Goal: Navigation & Orientation: Find specific page/section

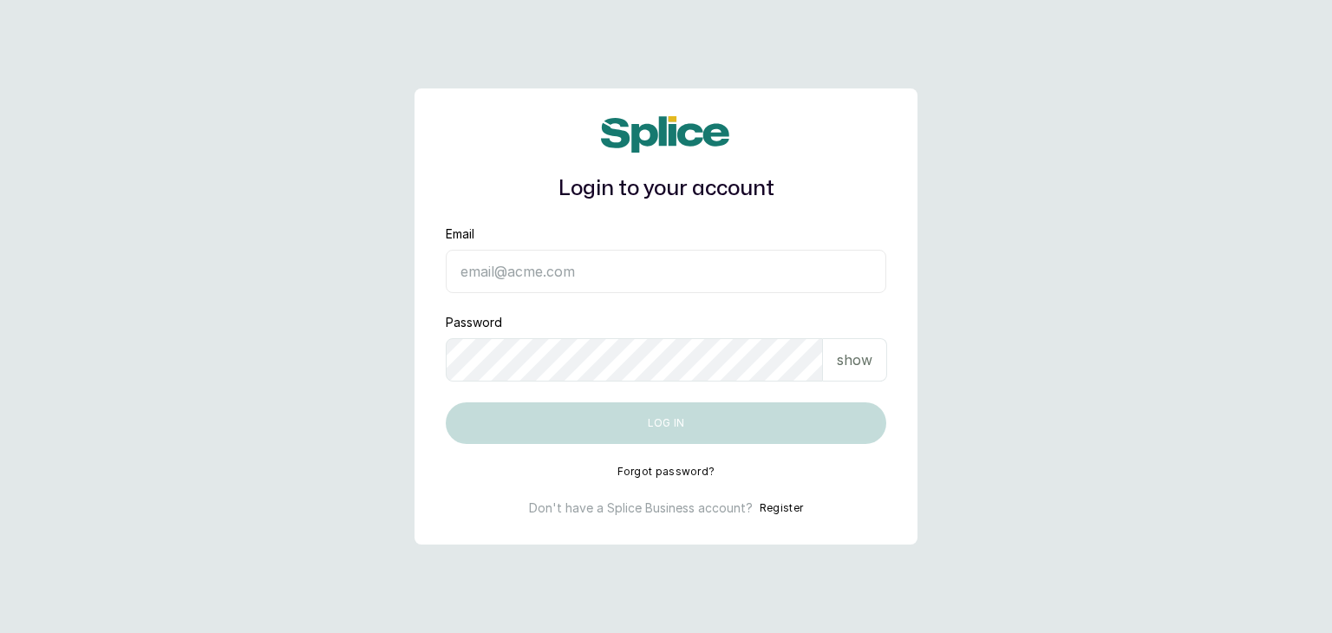
click at [510, 273] on input "Email" at bounding box center [666, 271] width 440 height 43
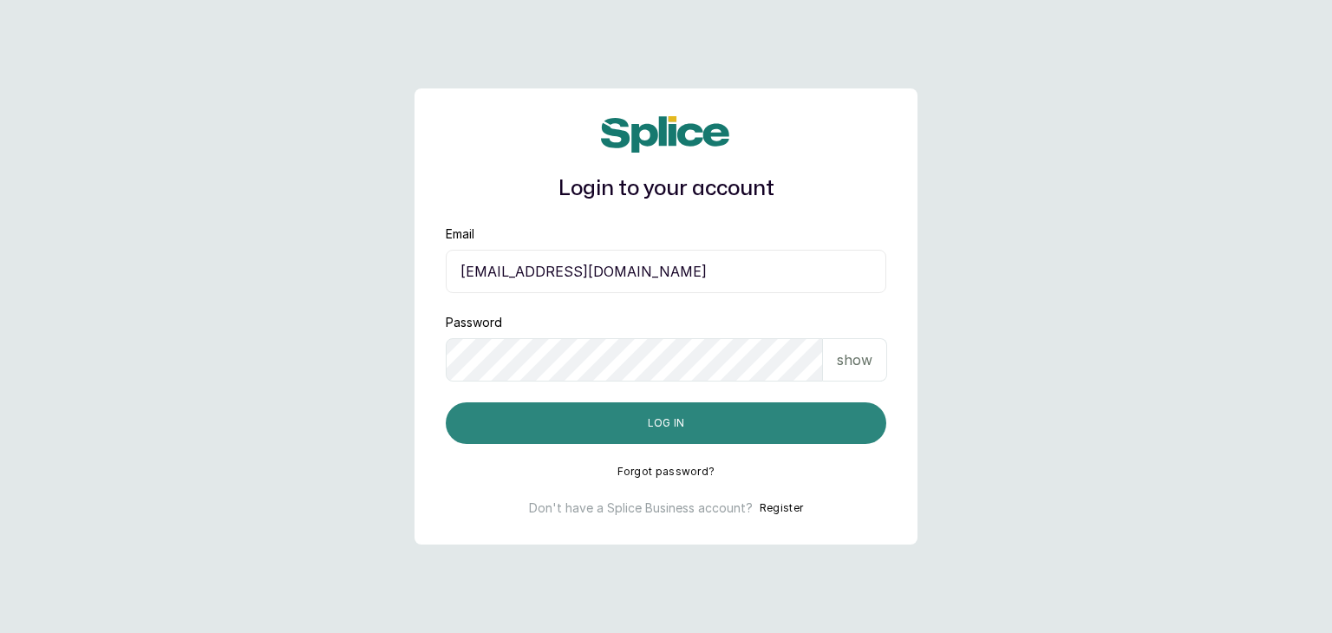
click at [492, 433] on button "Log in" at bounding box center [666, 423] width 440 height 42
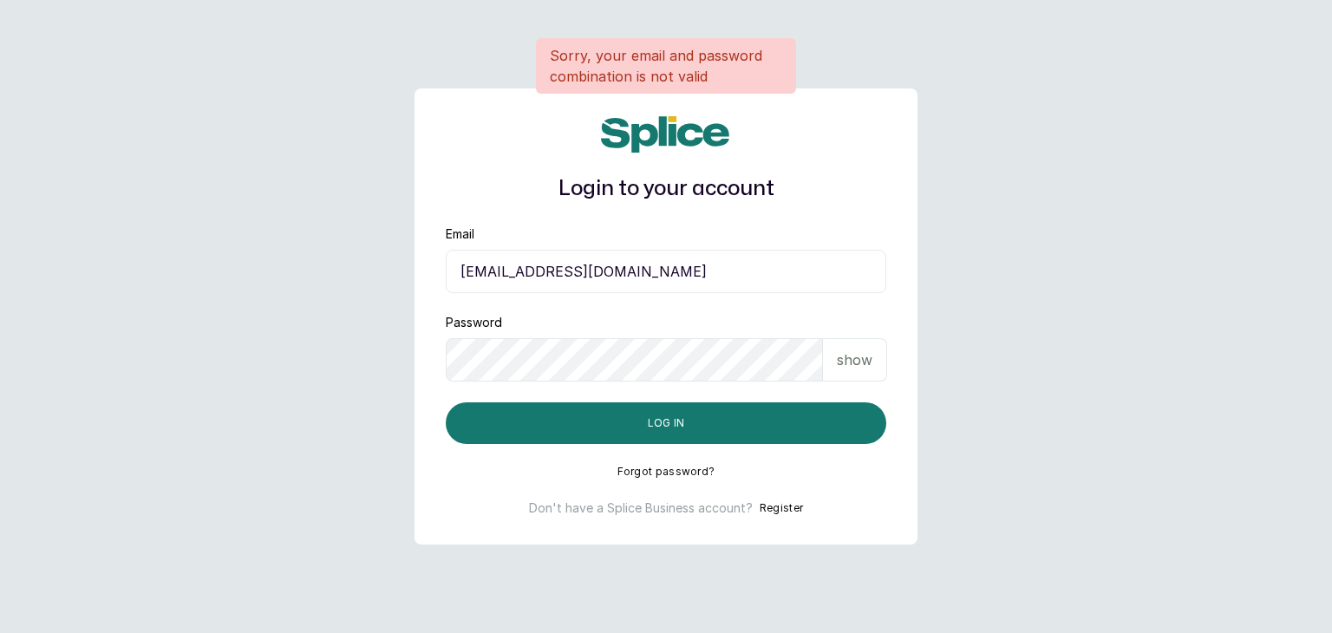
click at [531, 268] on input "[EMAIL_ADDRESS][DOMAIN_NAME]" at bounding box center [666, 271] width 440 height 43
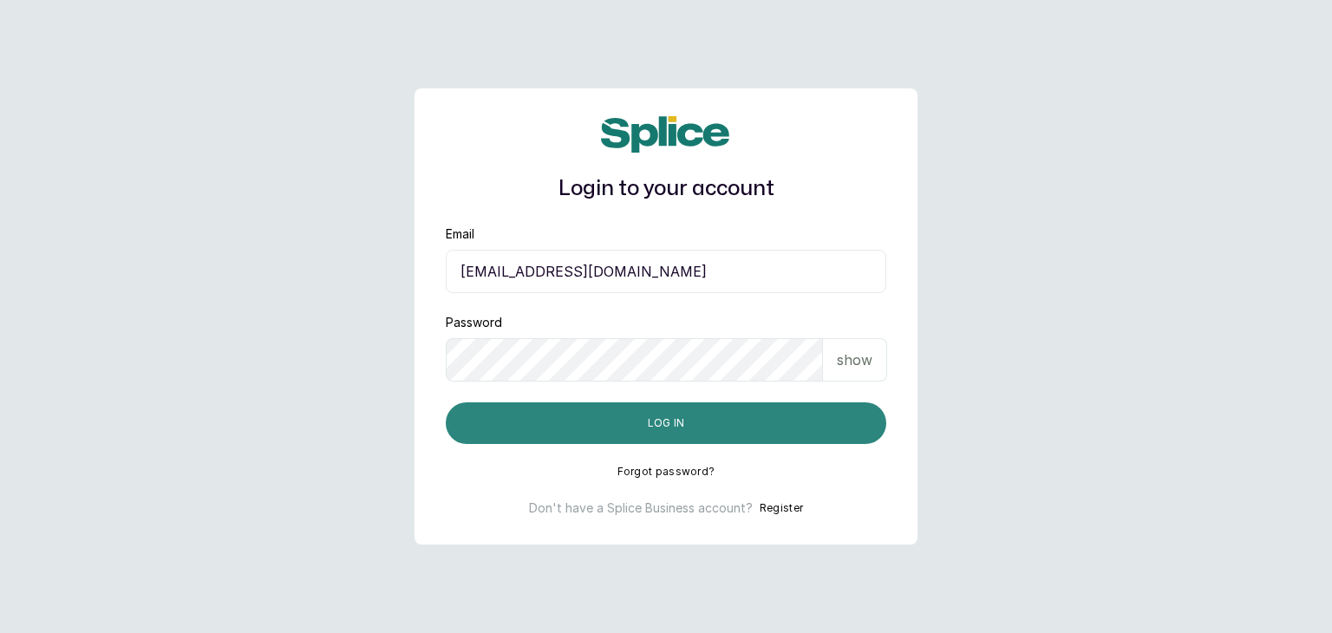
type input "[EMAIL_ADDRESS][DOMAIN_NAME]"
click at [500, 417] on button "Log in" at bounding box center [666, 423] width 440 height 42
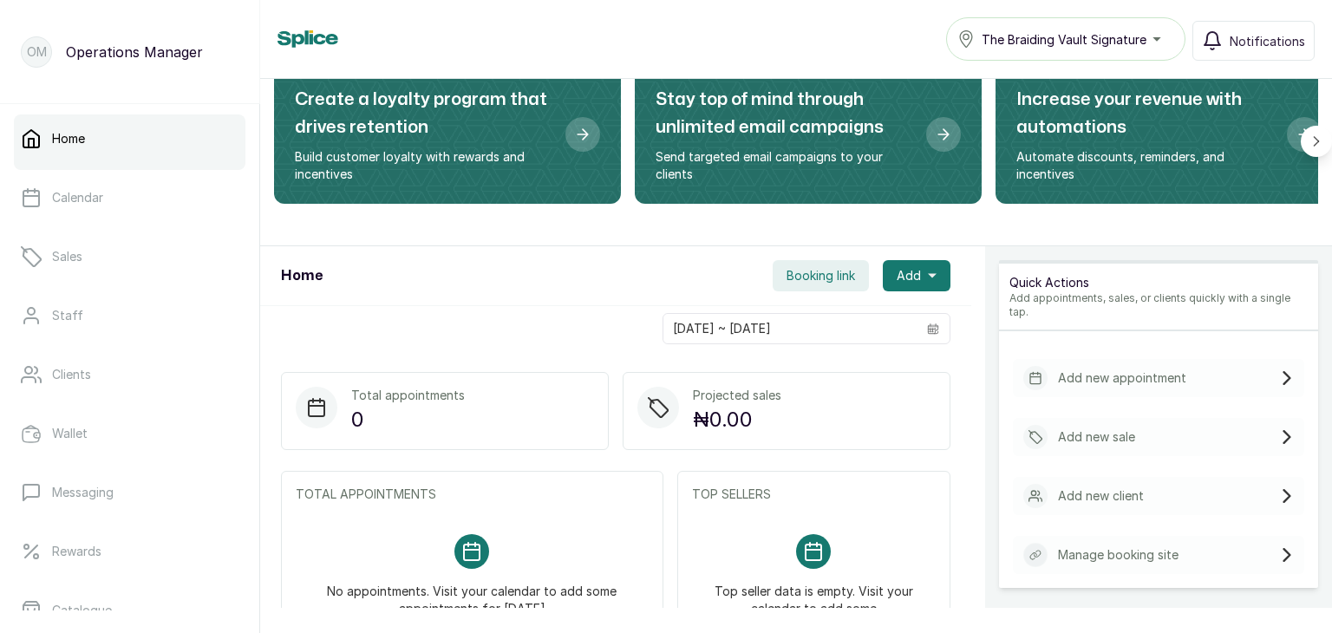
scroll to position [92, 0]
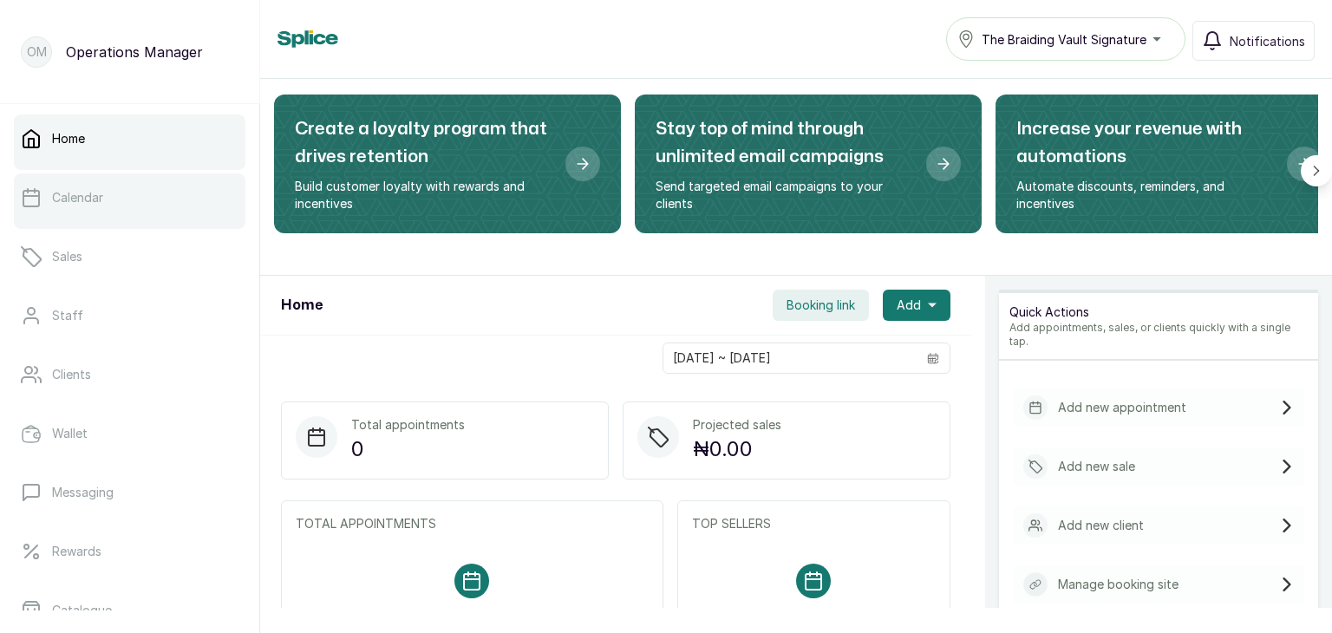
click at [160, 188] on link "Calendar" at bounding box center [129, 197] width 231 height 49
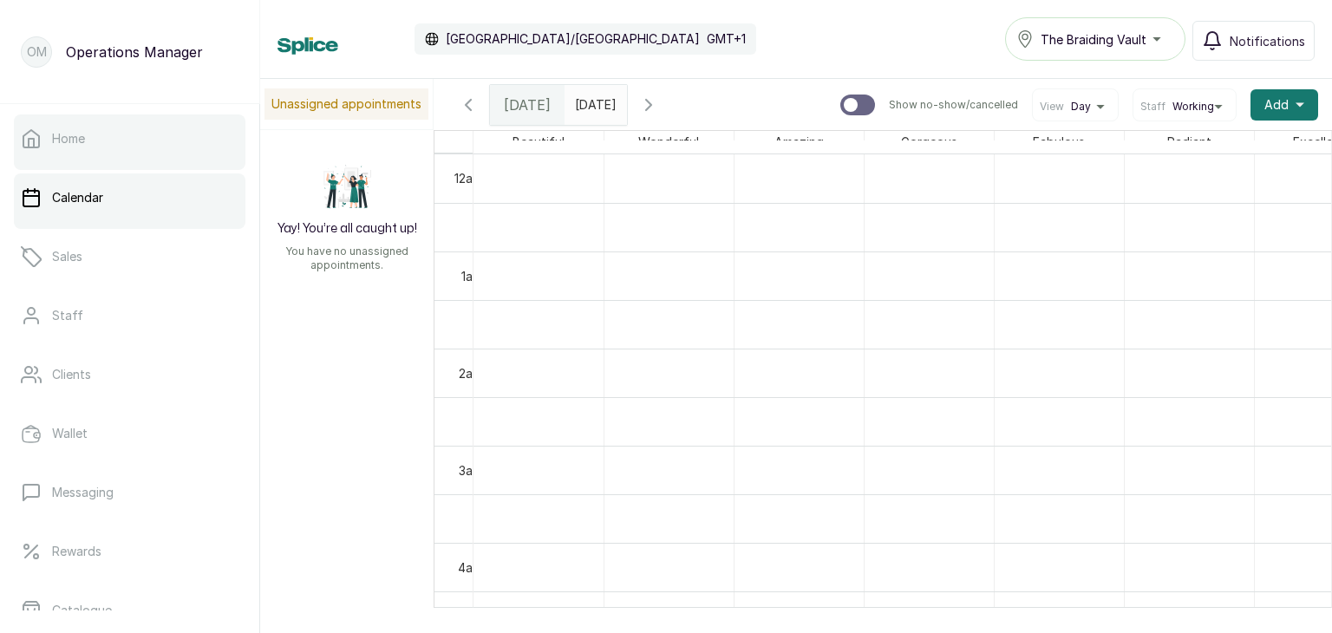
click at [89, 157] on link "Home" at bounding box center [129, 138] width 231 height 49
